Goal: Communication & Community: Answer question/provide support

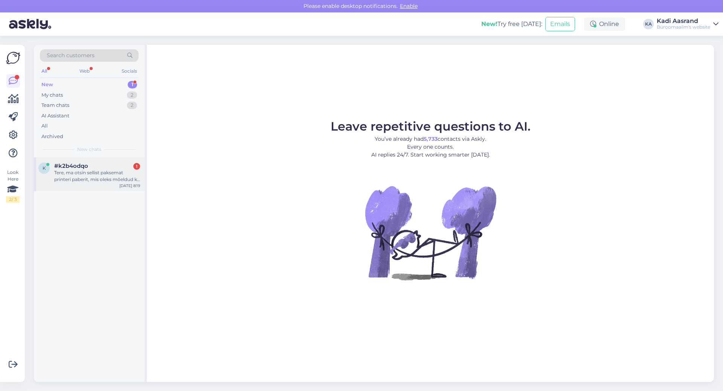
click at [83, 180] on div "Tere, ma otsin sellist paksemat printeri paberit, mis oleks mõeldud ka fotodele…" at bounding box center [97, 176] width 86 height 14
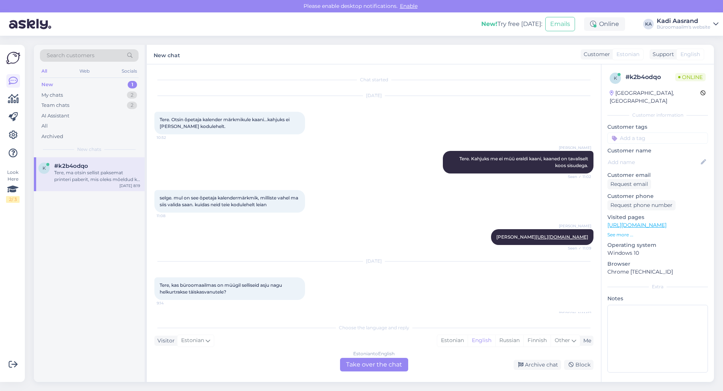
scroll to position [628, 0]
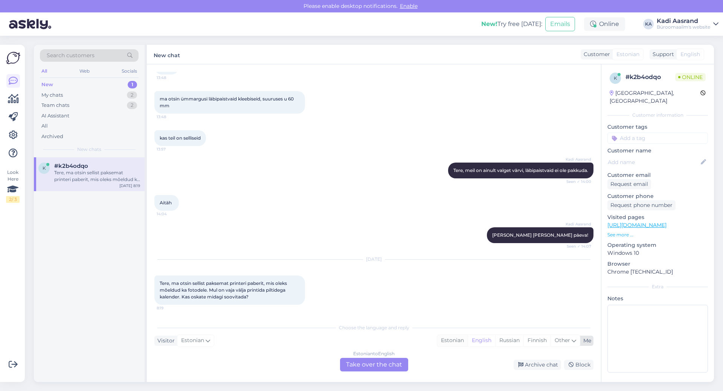
click at [449, 342] on div "Estonian" at bounding box center [452, 340] width 30 height 11
click at [373, 366] on div "Estonian to Estonian Take over the chat" at bounding box center [374, 365] width 68 height 14
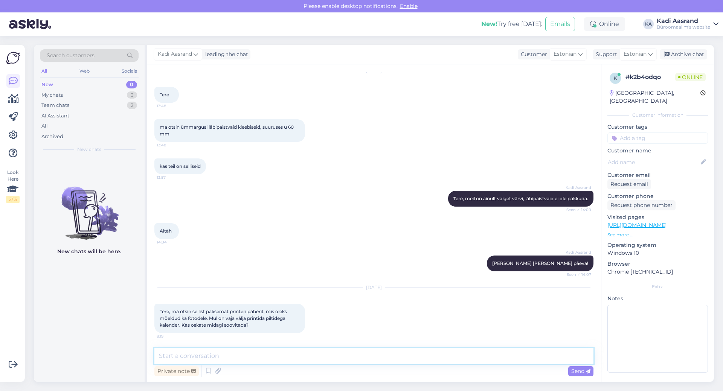
click at [230, 358] on textarea at bounding box center [373, 356] width 439 height 16
paste textarea "[URL][DOMAIN_NAME]"
type textarea "Tere, meil on olemas näiteks kohe fotopaberid, millele saab [PERSON_NAME] print…"
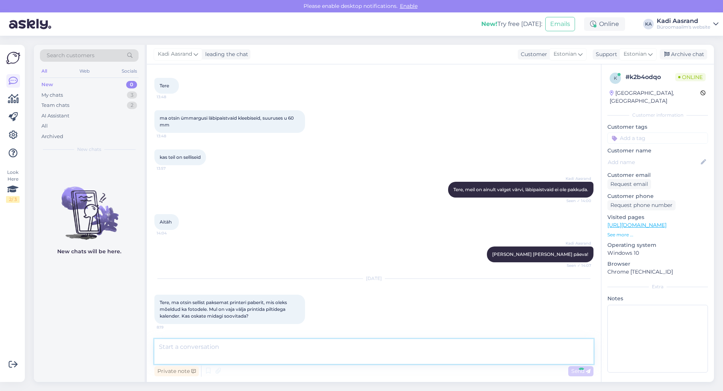
scroll to position [653, 0]
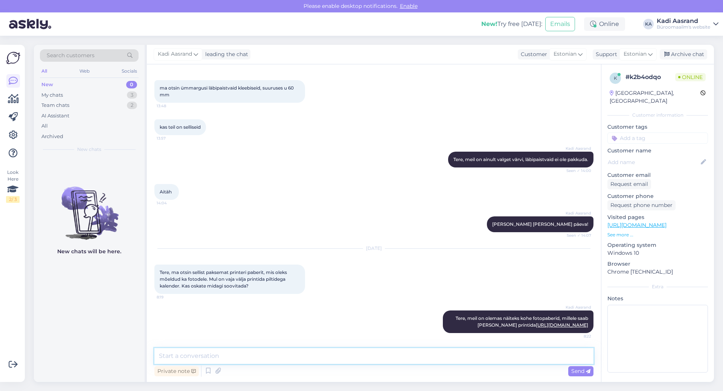
click at [275, 361] on textarea at bounding box center [373, 356] width 439 height 16
paste textarea "[URL][DOMAIN_NAME]"
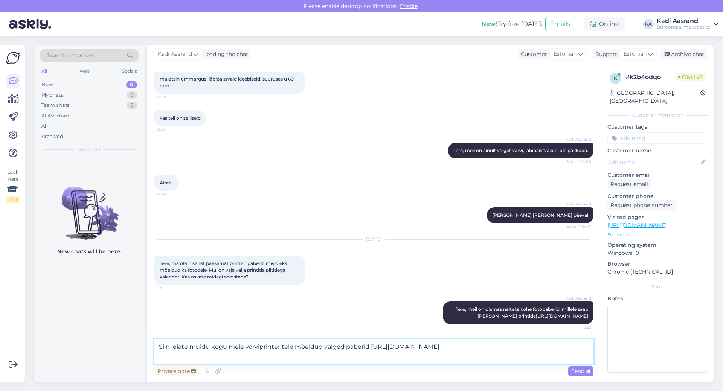
type textarea "Siin leiate muidu kogu meie värviprinteritele mõeldud valged paberid [URL][DOMA…"
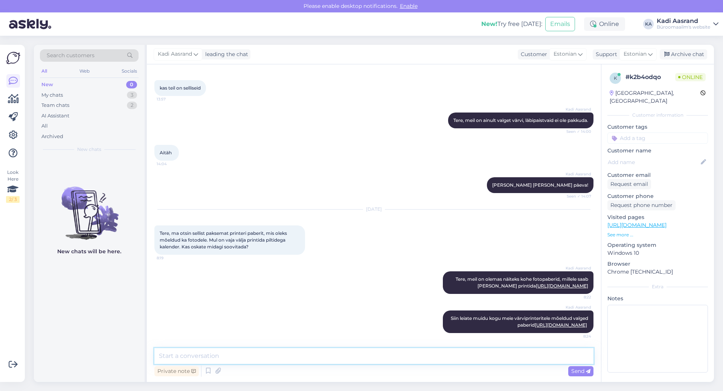
click at [284, 356] on textarea at bounding box center [373, 356] width 439 height 16
paste textarea "[URL][DOMAIN_NAME]"
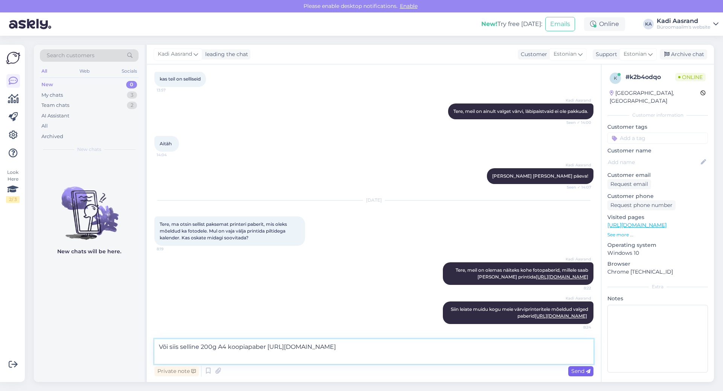
type textarea "Või siis selline 200g A4 koopiapaber [URL][DOMAIN_NAME]"
click at [570, 370] on div "Send" at bounding box center [580, 371] width 25 height 10
